Goal: Information Seeking & Learning: Check status

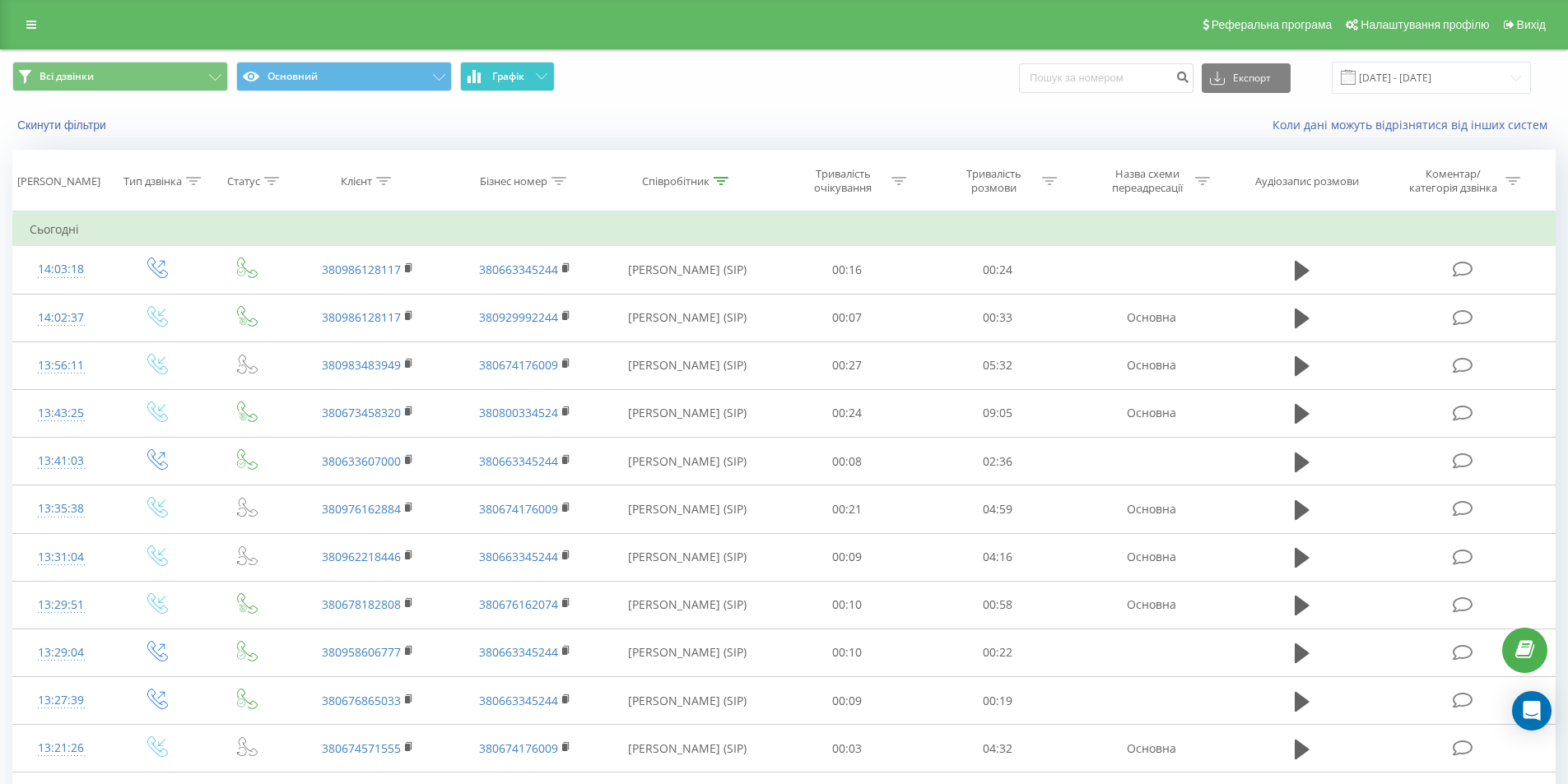
click at [507, 81] on span "Графік" at bounding box center [507, 76] width 32 height 12
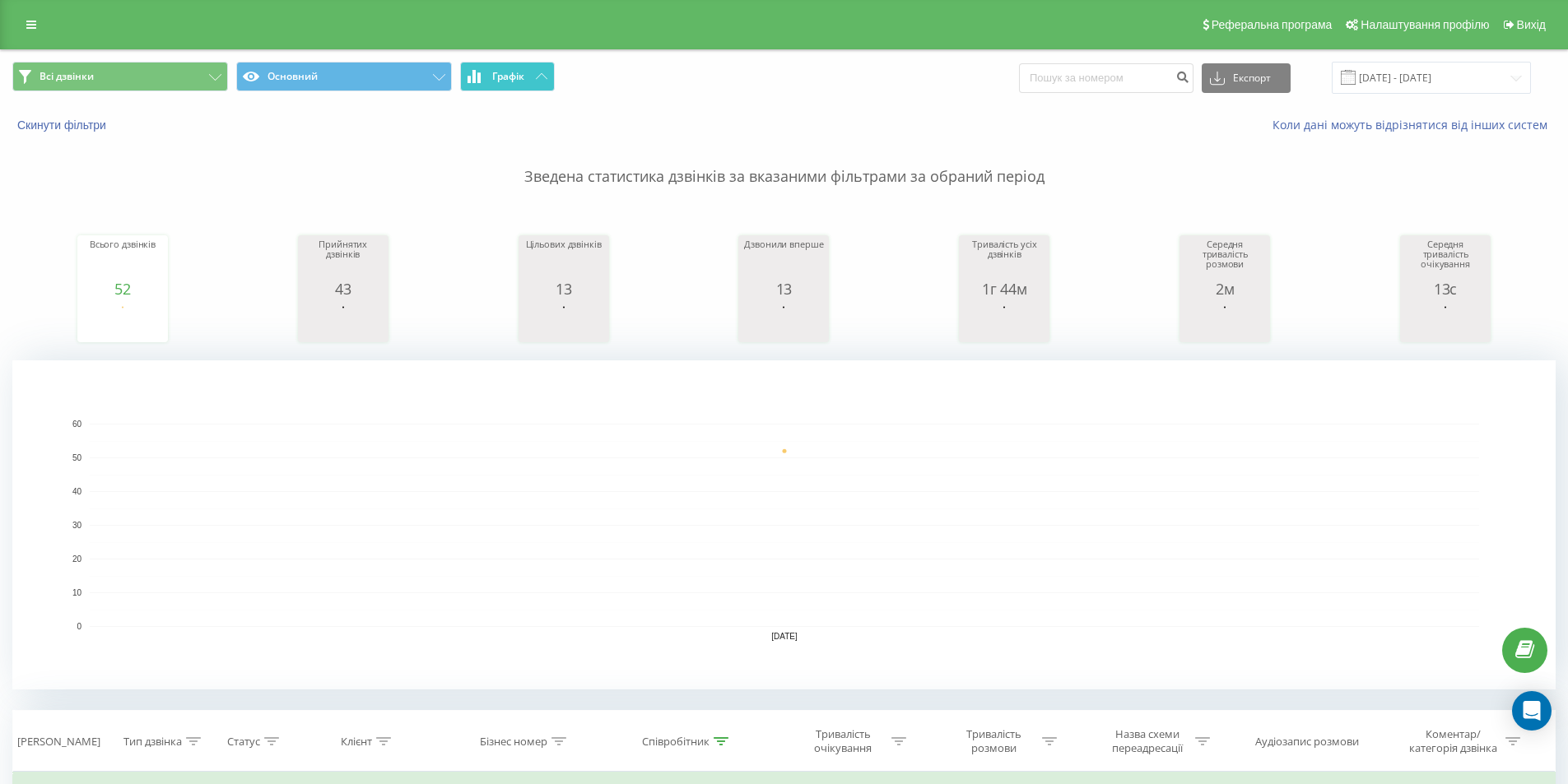
click at [508, 81] on span "Графік" at bounding box center [507, 76] width 32 height 12
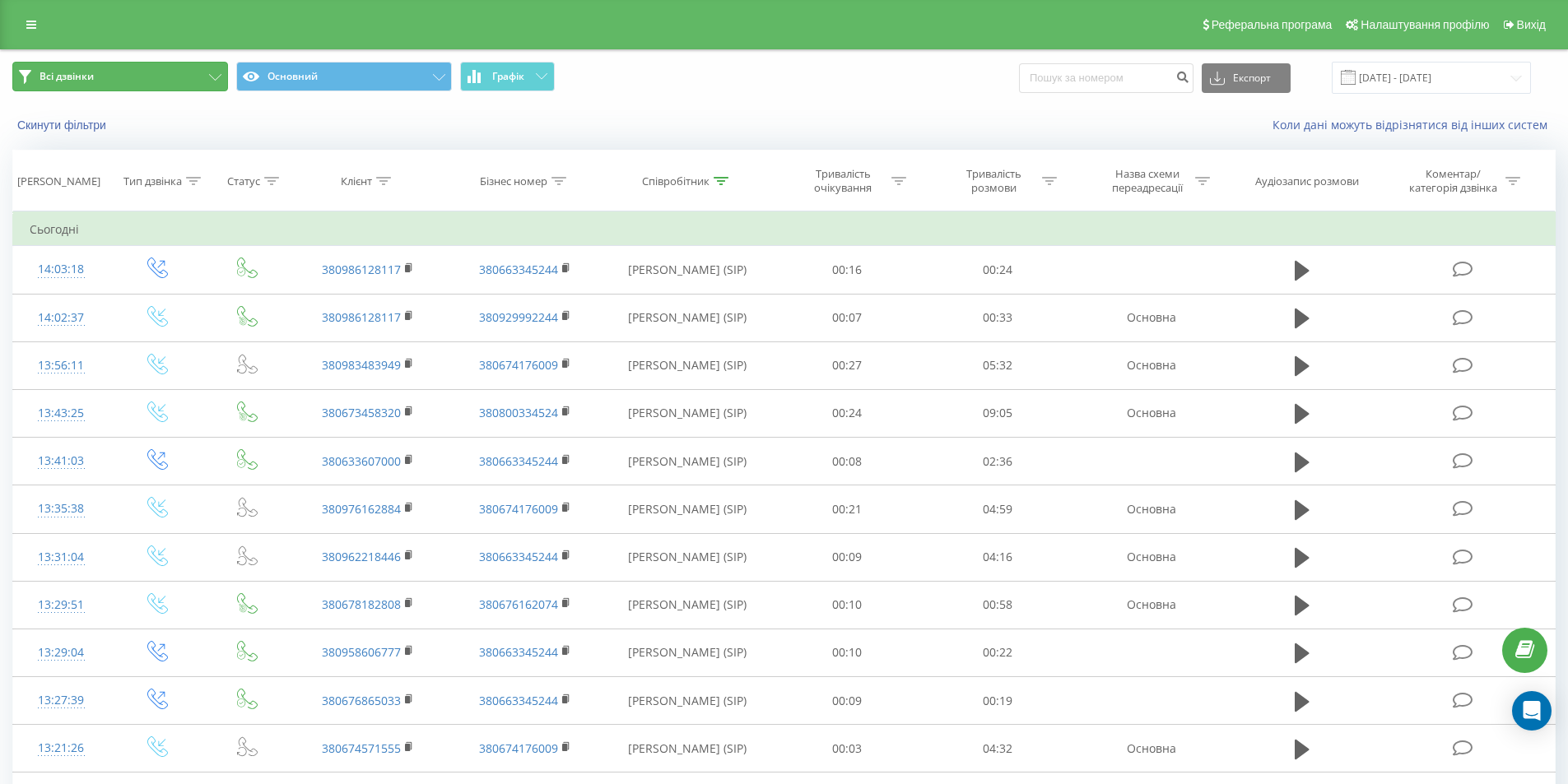
click at [185, 67] on button "Всі дзвінки" at bounding box center [119, 76] width 216 height 29
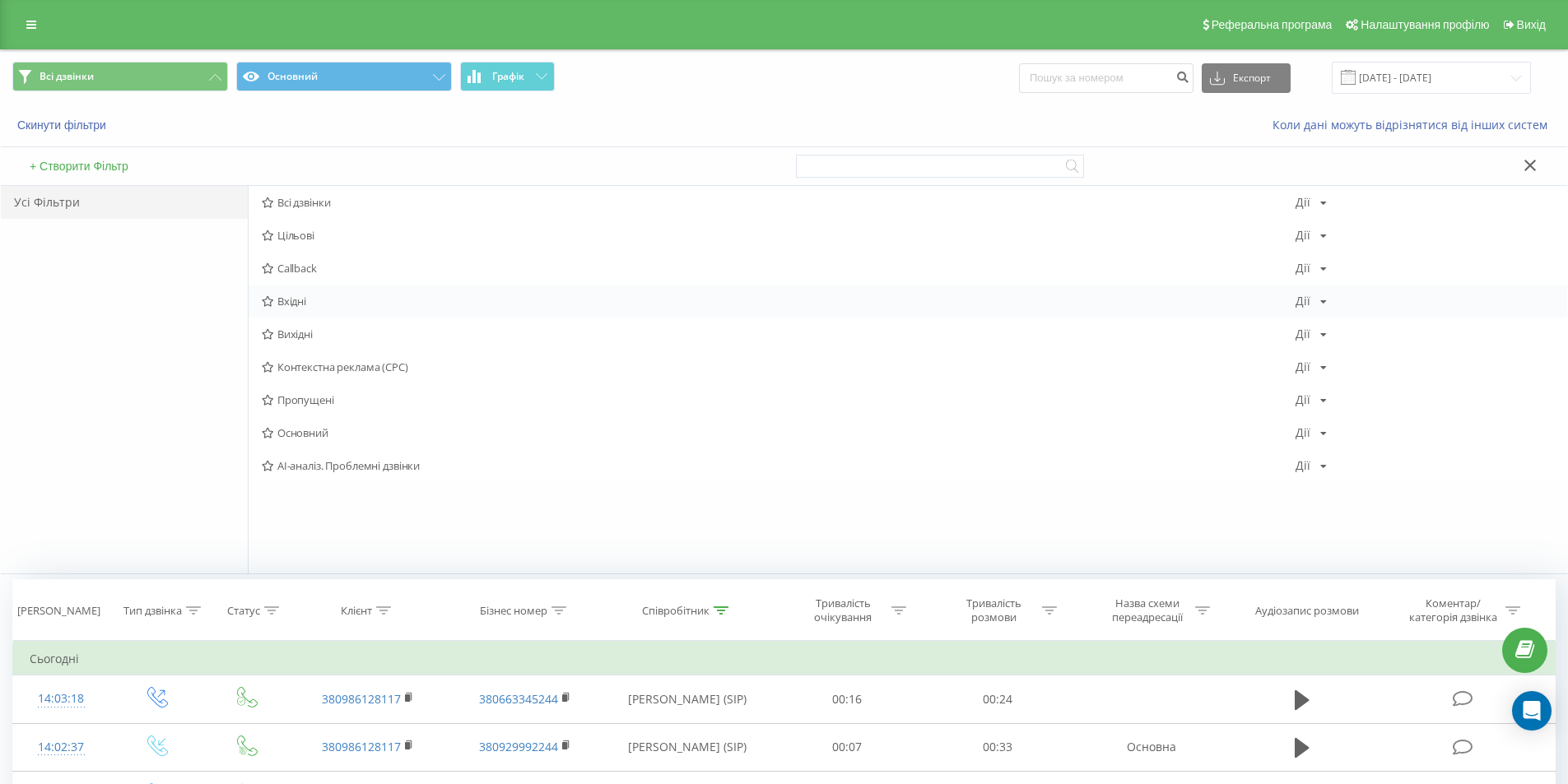
click at [390, 293] on div "Вхідні Дії Редагувати Копіювати Видалити За замовчуванням Поділитися" at bounding box center [907, 301] width 1318 height 33
click at [316, 304] on span "Вхідні" at bounding box center [778, 301] width 1034 height 12
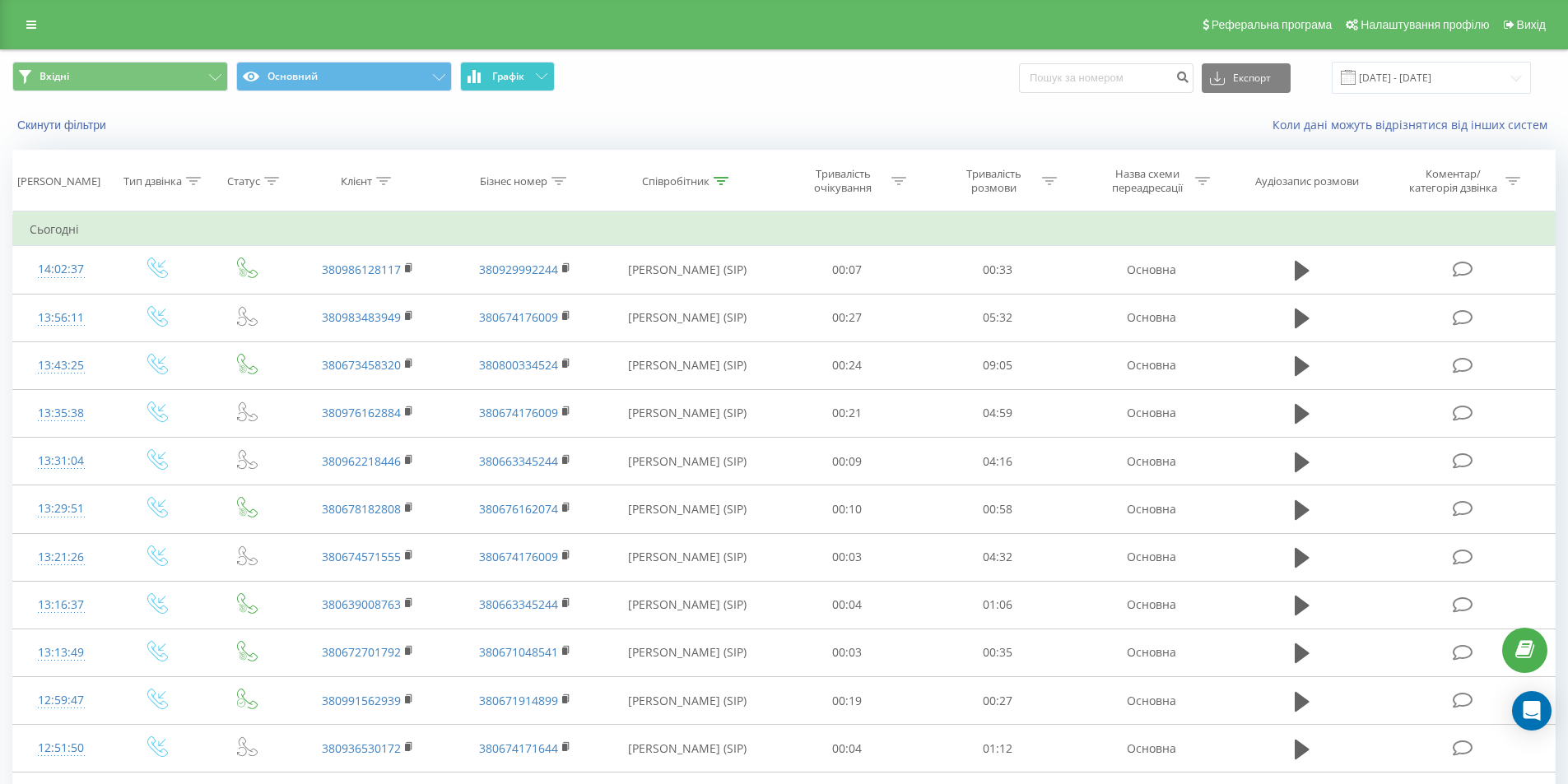
click at [534, 80] on button "Графік" at bounding box center [506, 76] width 95 height 29
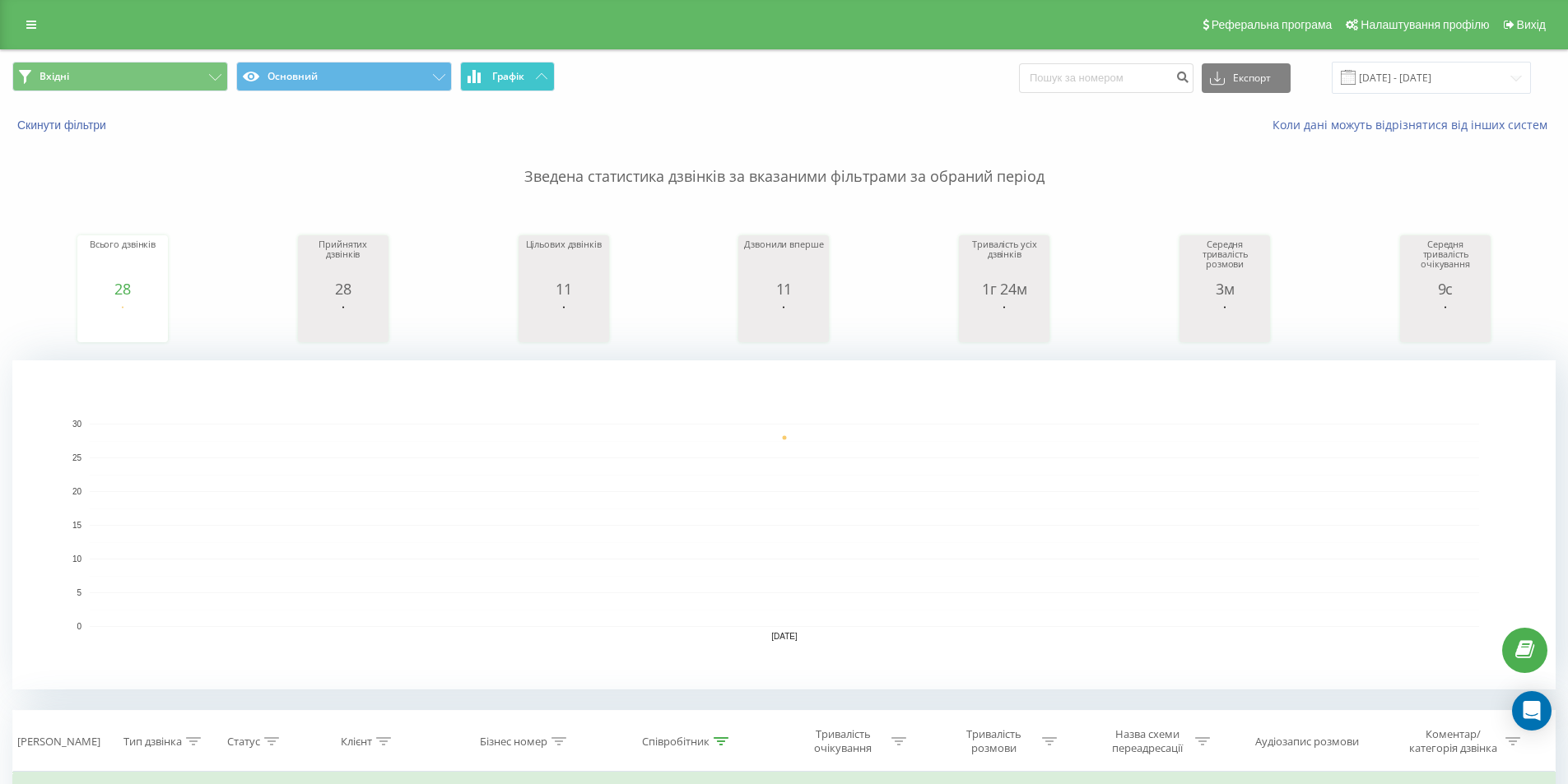
click at [525, 76] on button "Графік" at bounding box center [506, 76] width 95 height 29
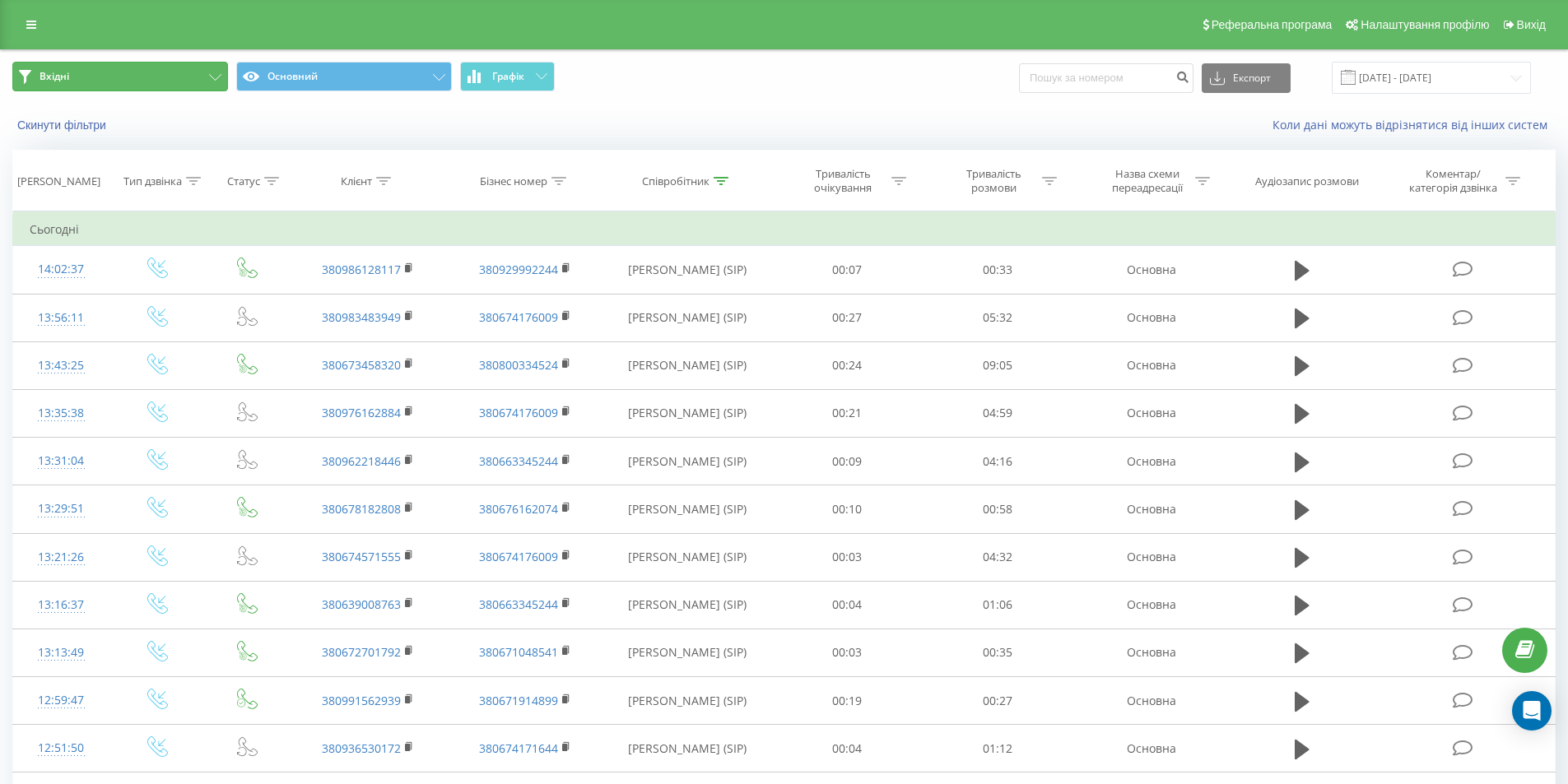
click at [176, 72] on button "Вхідні" at bounding box center [119, 76] width 216 height 29
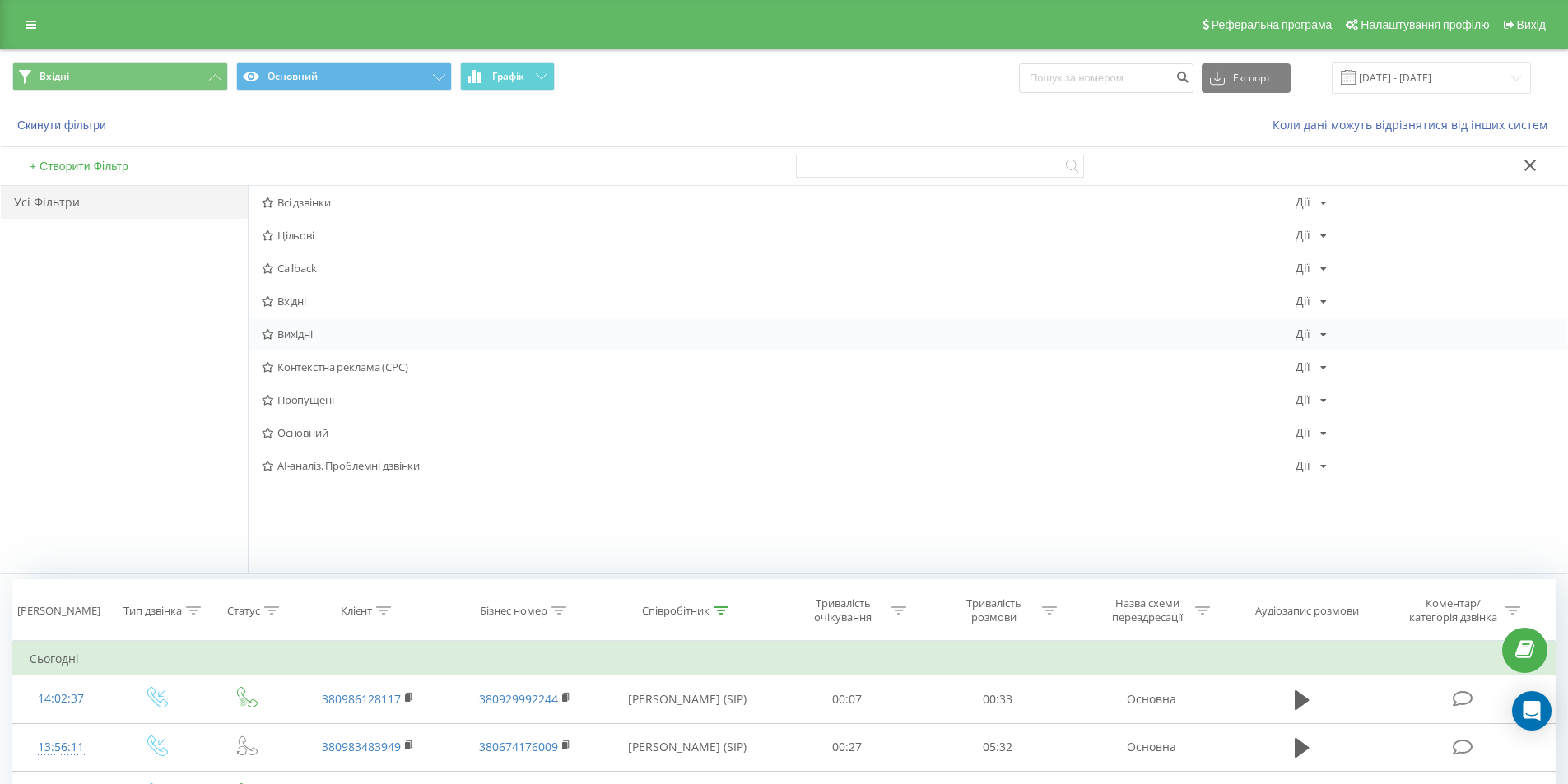
click at [314, 328] on span "Вихідні" at bounding box center [778, 334] width 1034 height 12
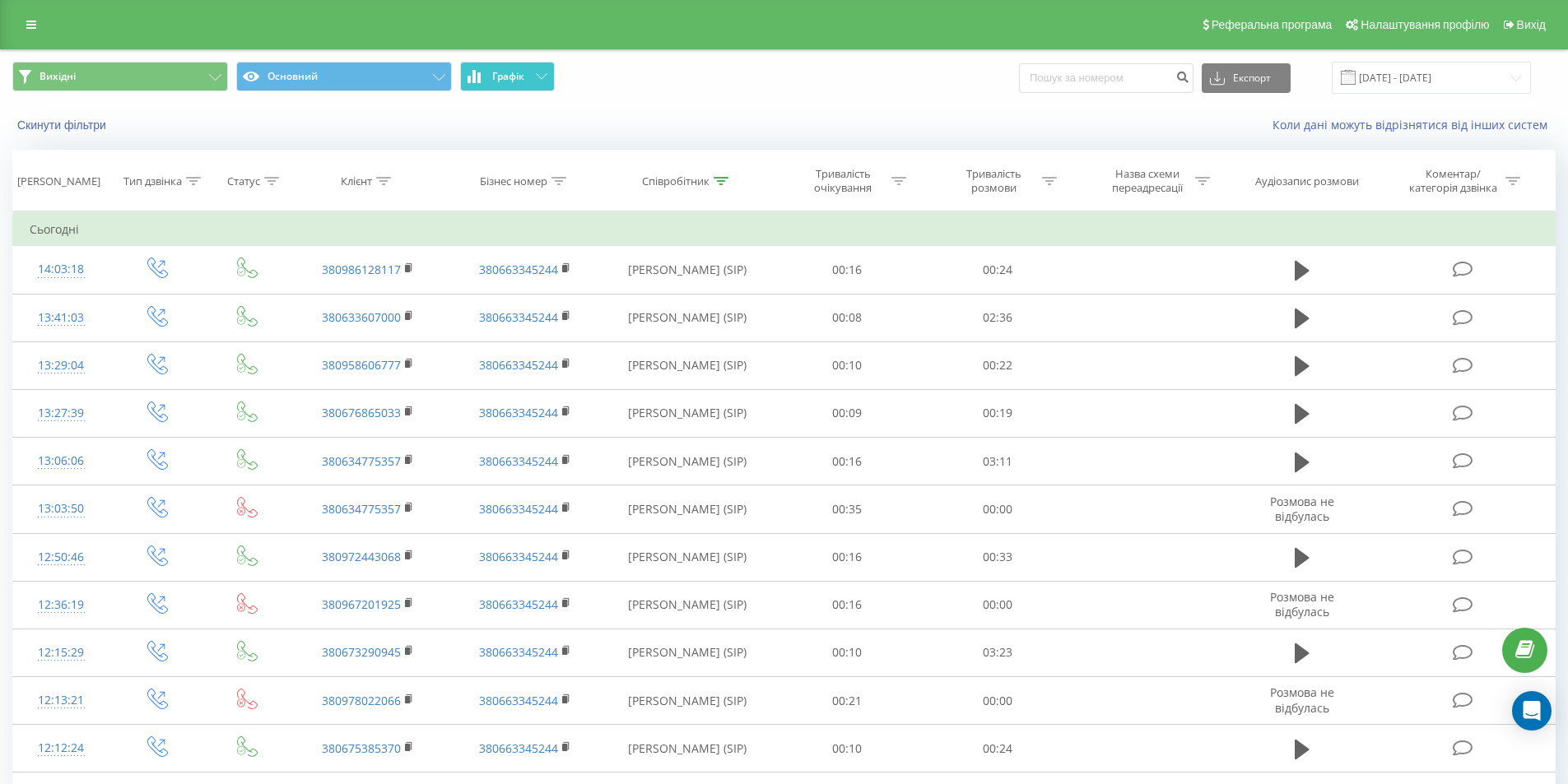
click at [530, 81] on button "Графік" at bounding box center [506, 76] width 95 height 29
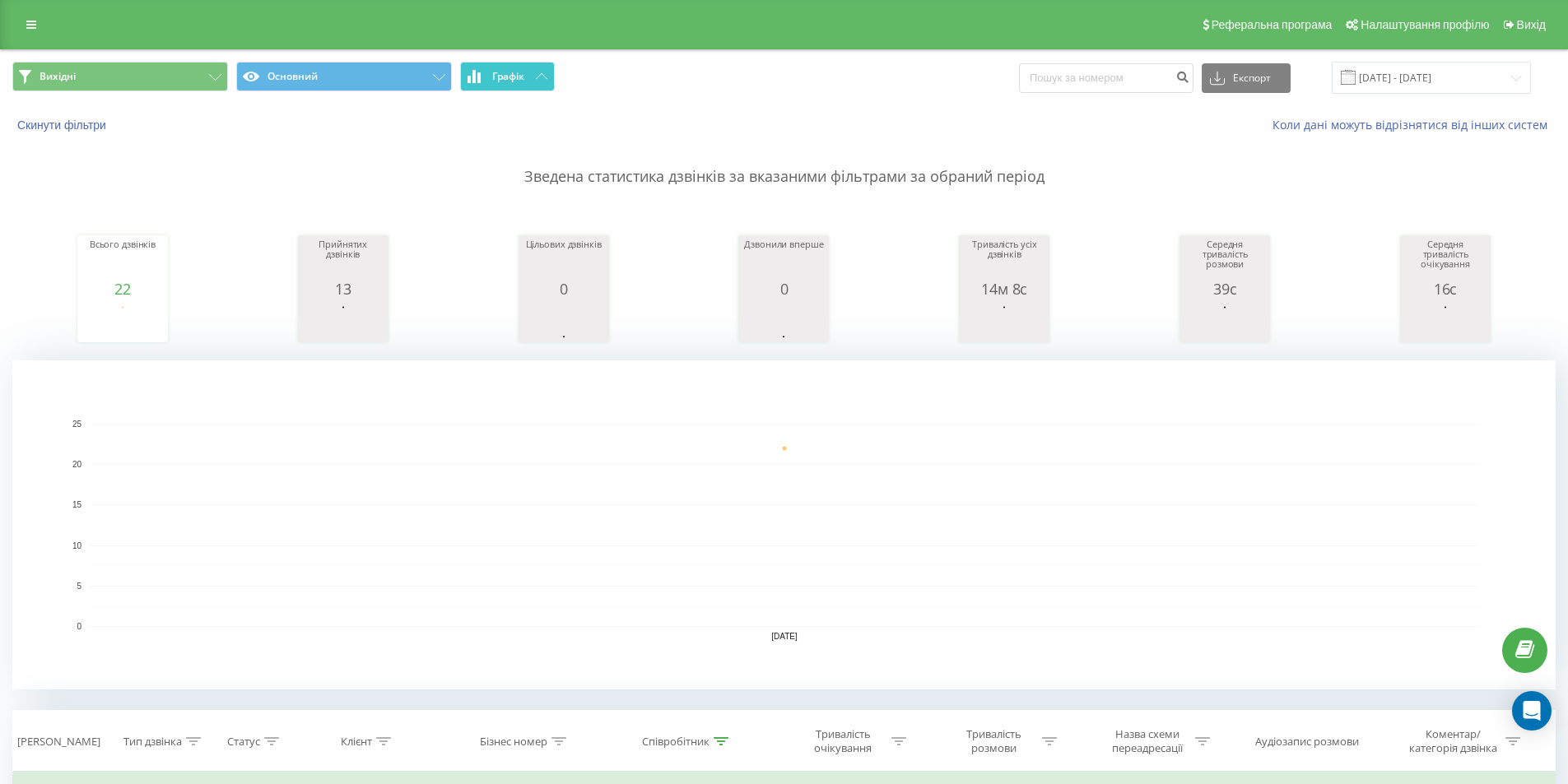
click at [530, 78] on button "Графік" at bounding box center [506, 76] width 95 height 29
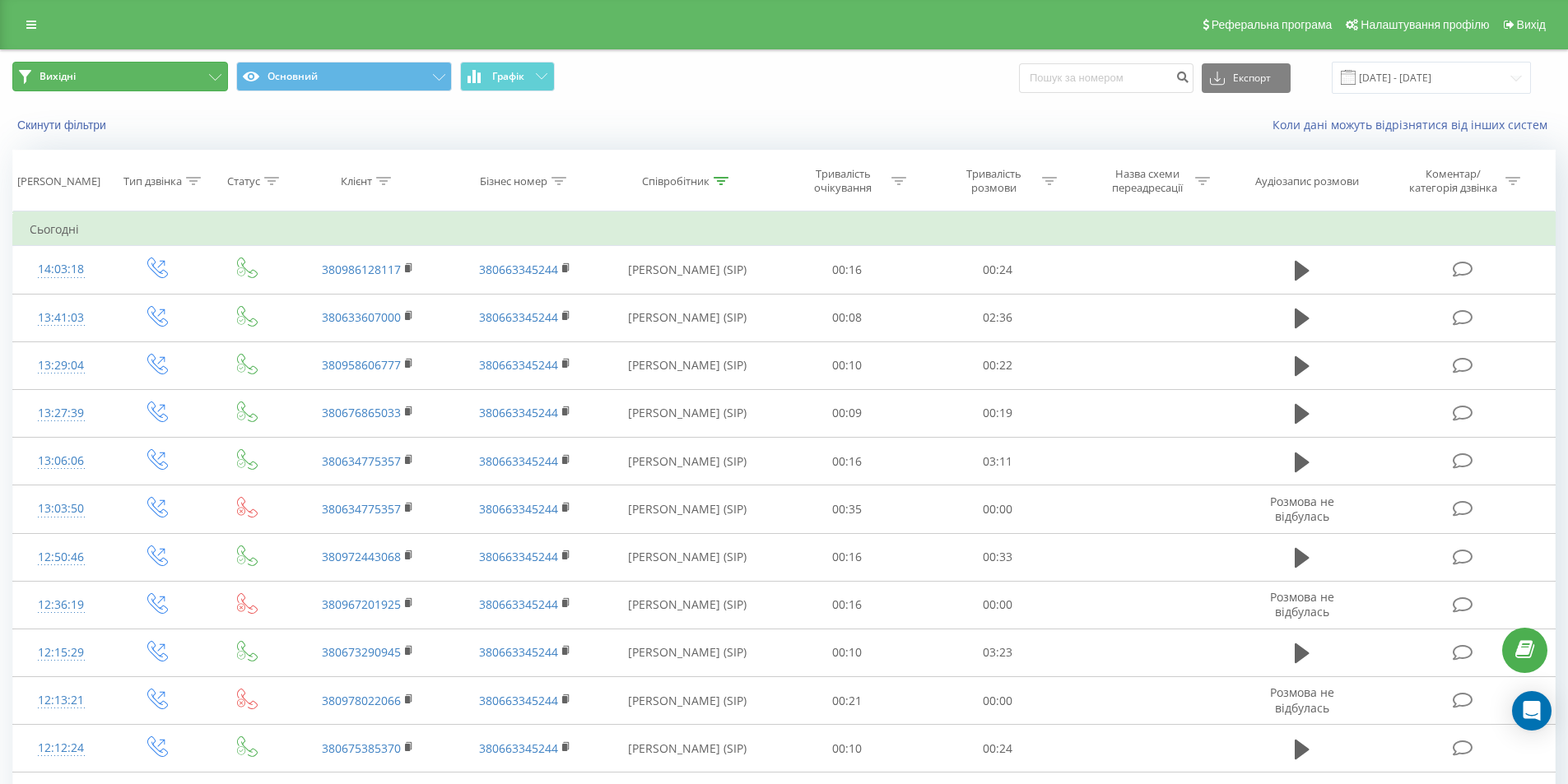
click at [170, 65] on button "Вихідні" at bounding box center [119, 76] width 216 height 29
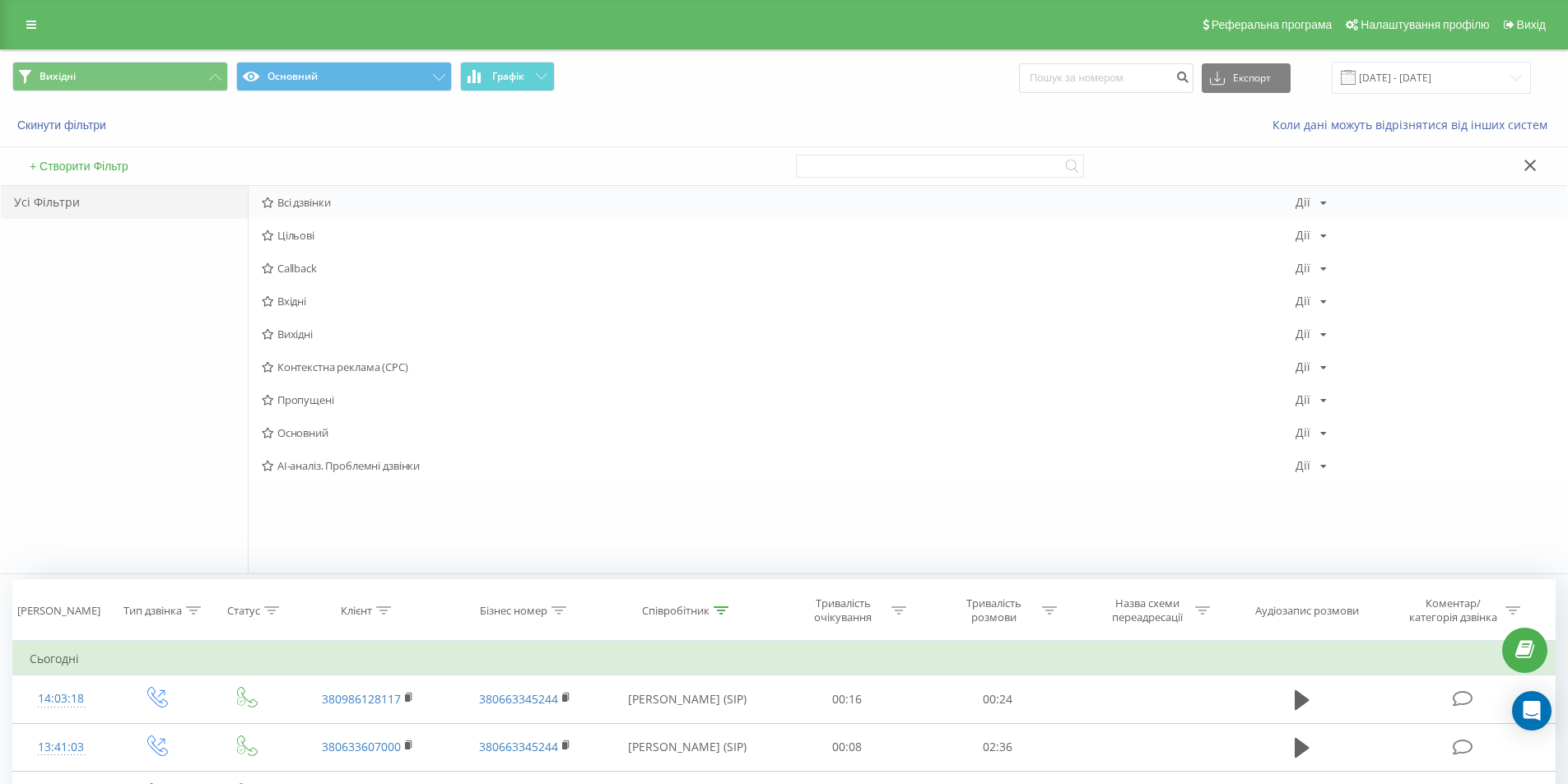
click at [339, 199] on span "Всі дзвінки" at bounding box center [778, 202] width 1034 height 12
